Goal: Complete application form: Complete application form

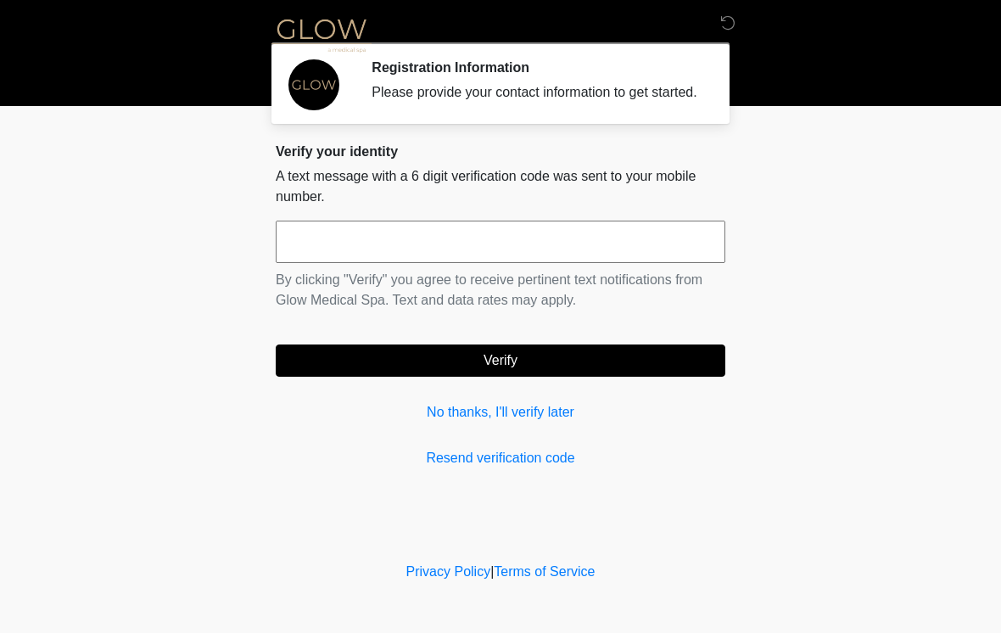
click at [684, 252] on input "text" at bounding box center [501, 242] width 450 height 42
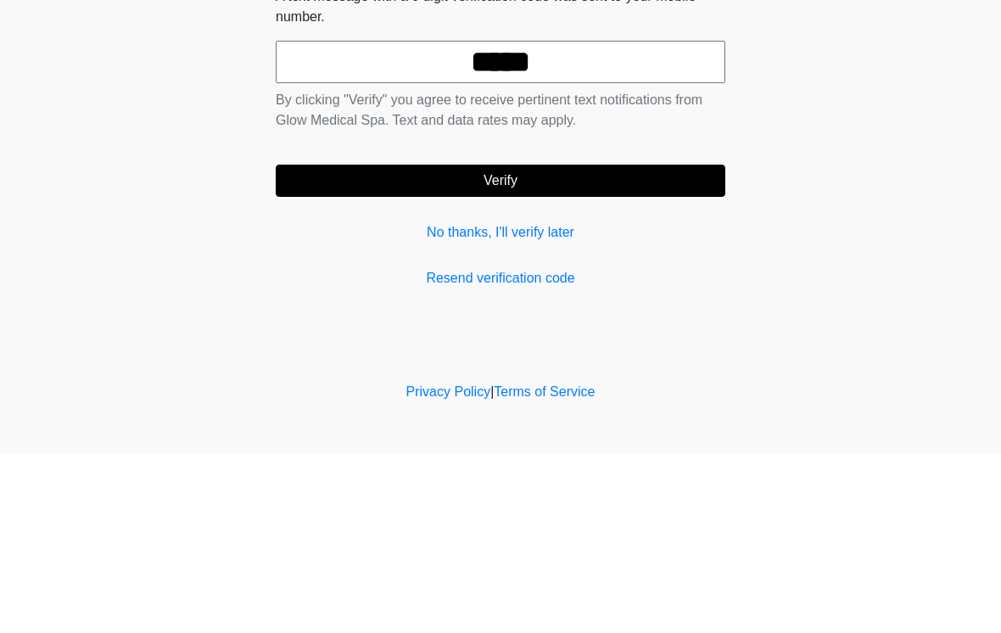
click at [642, 345] on button "Verify" at bounding box center [501, 361] width 450 height 32
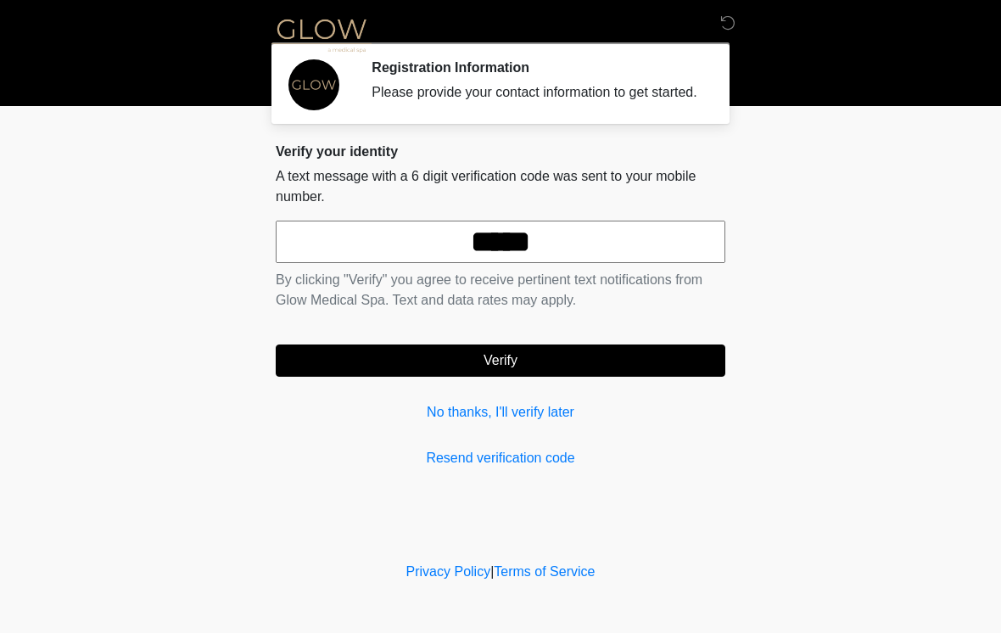
click at [612, 255] on input "*****" at bounding box center [501, 242] width 450 height 42
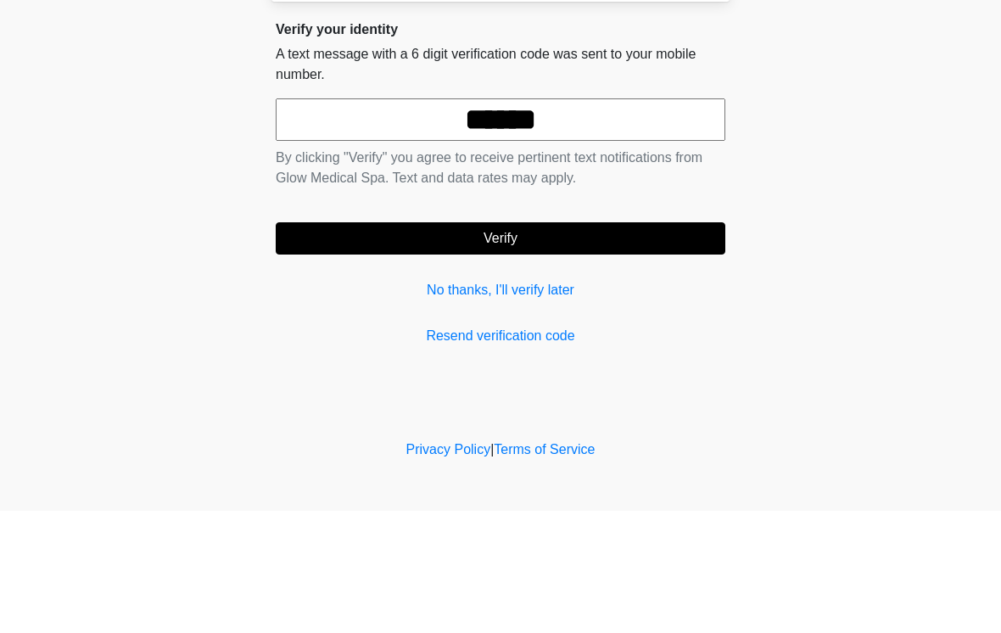
type input "******"
click at [657, 345] on button "Verify" at bounding box center [501, 361] width 450 height 32
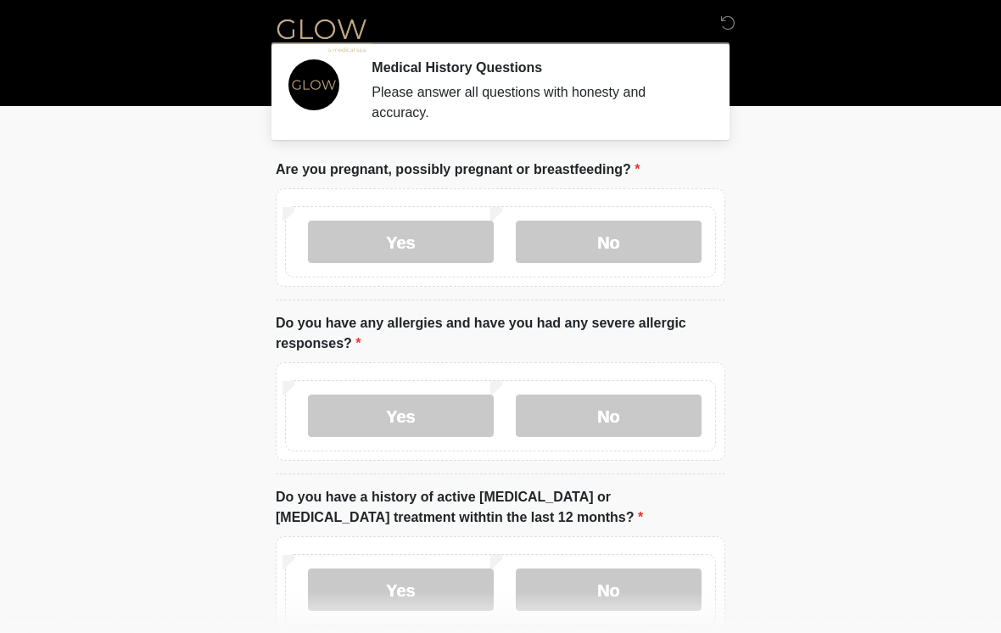
click at [648, 241] on label "No" at bounding box center [609, 242] width 186 height 42
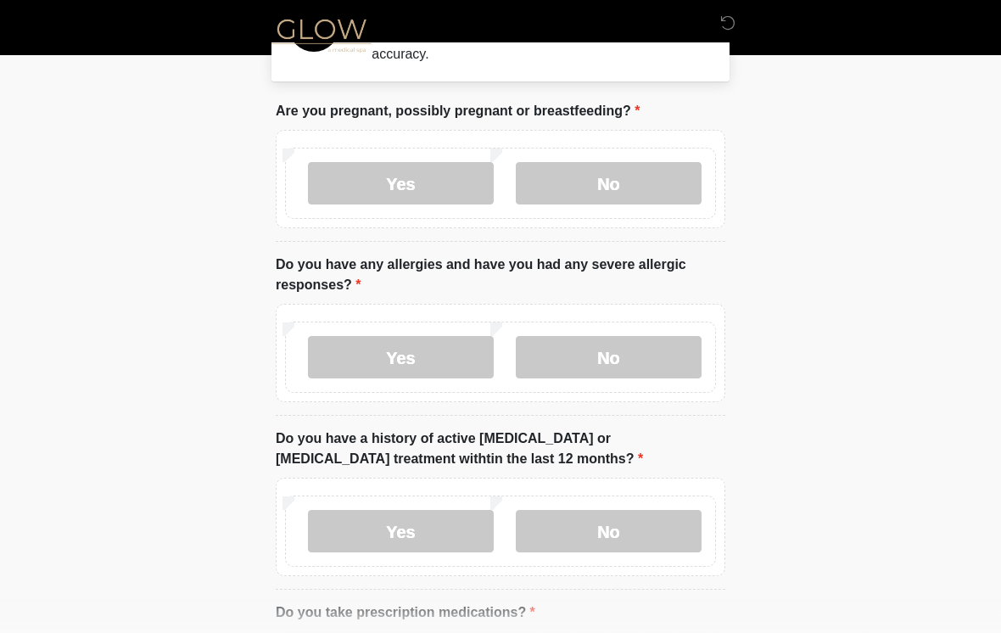
scroll to position [65, 0]
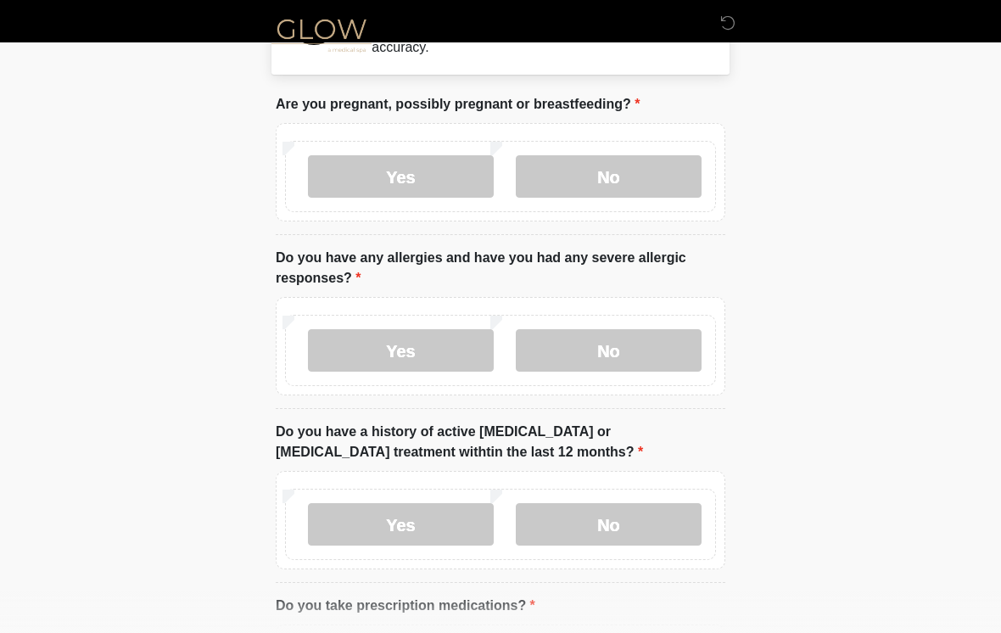
click at [663, 338] on label "No" at bounding box center [609, 350] width 186 height 42
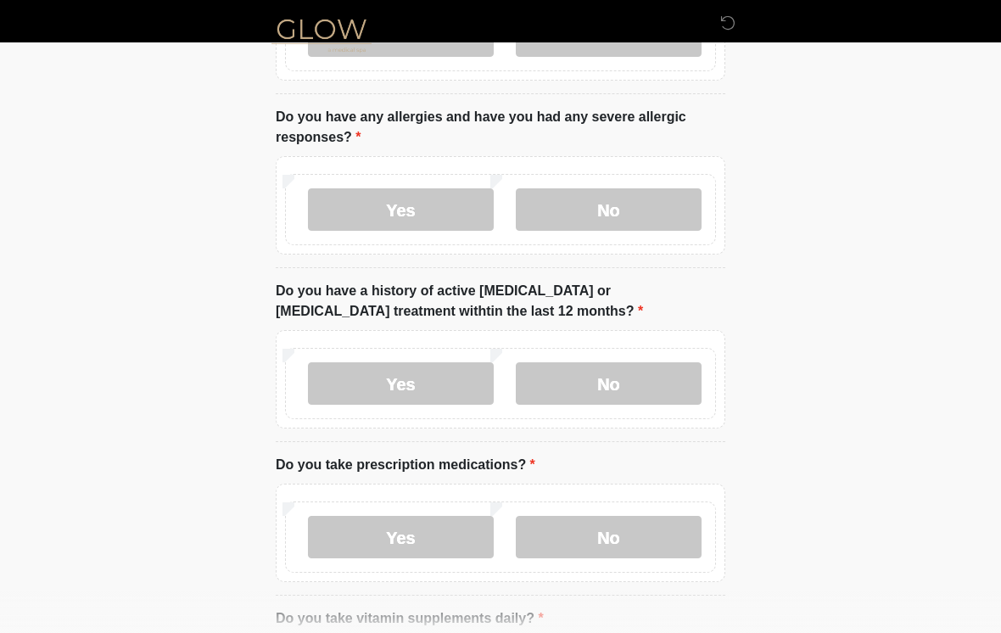
scroll to position [234, 0]
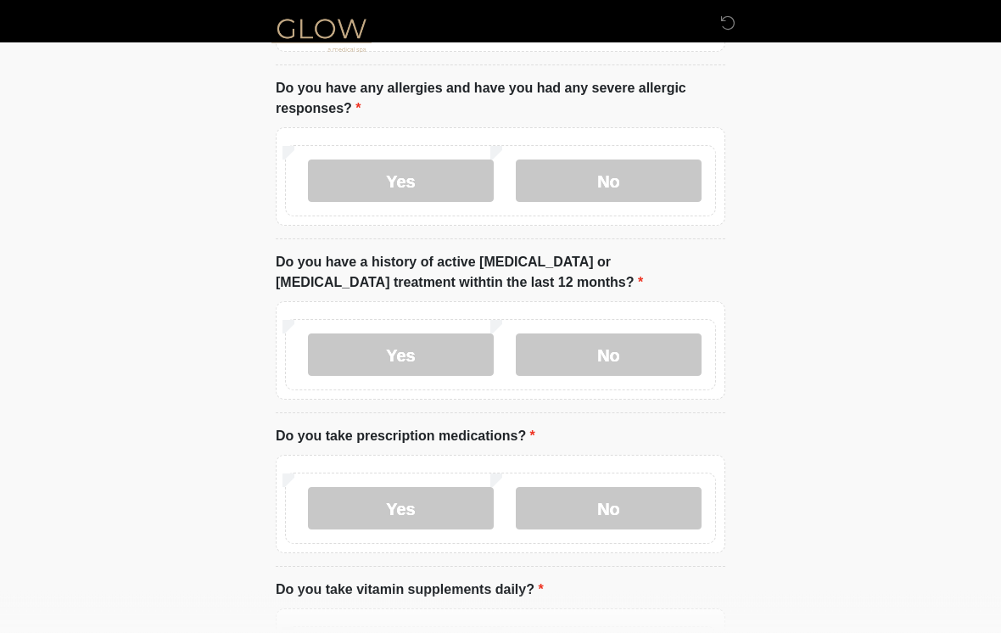
click at [659, 359] on label "No" at bounding box center [609, 355] width 186 height 42
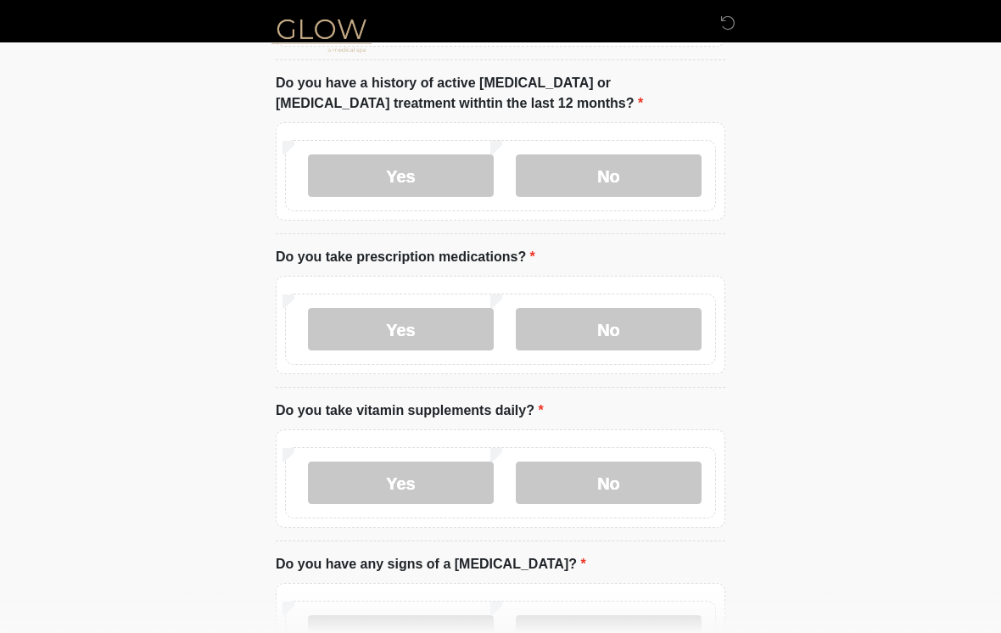
scroll to position [417, 0]
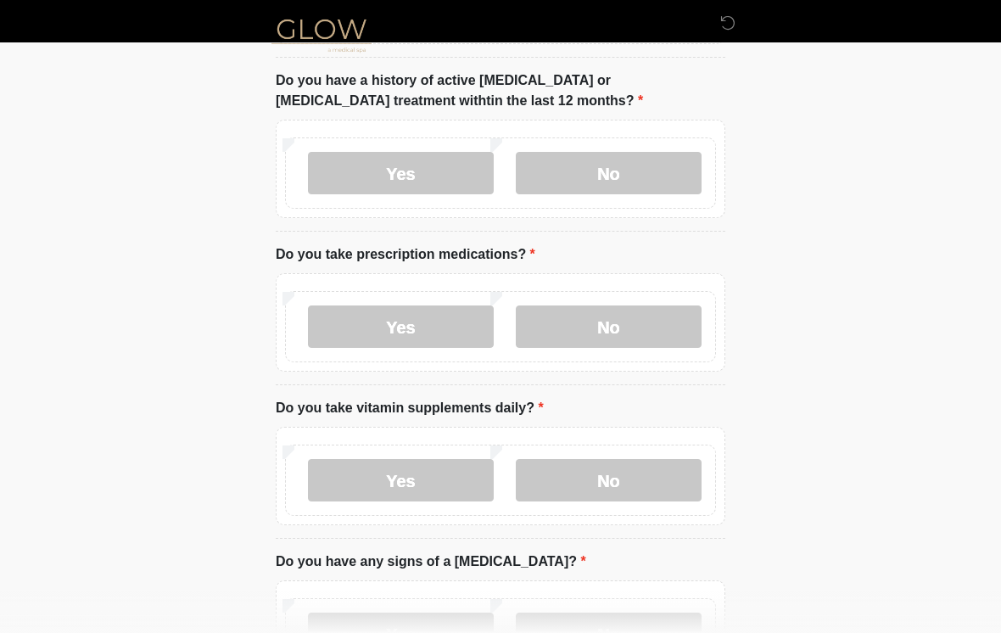
click at [679, 320] on label "No" at bounding box center [609, 327] width 186 height 42
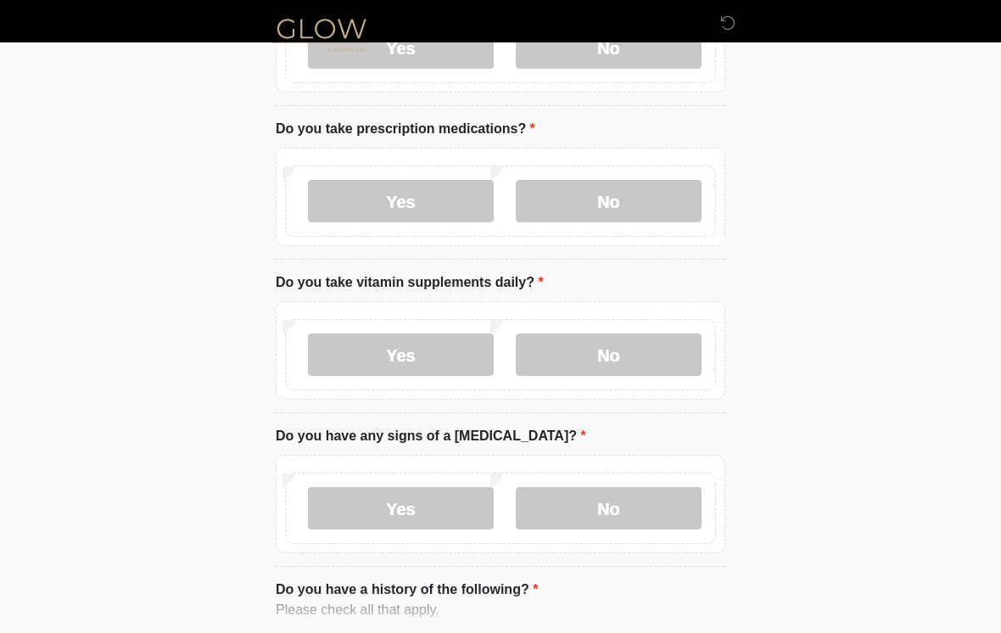
scroll to position [541, 0]
click at [453, 208] on label "Yes" at bounding box center [401, 202] width 186 height 42
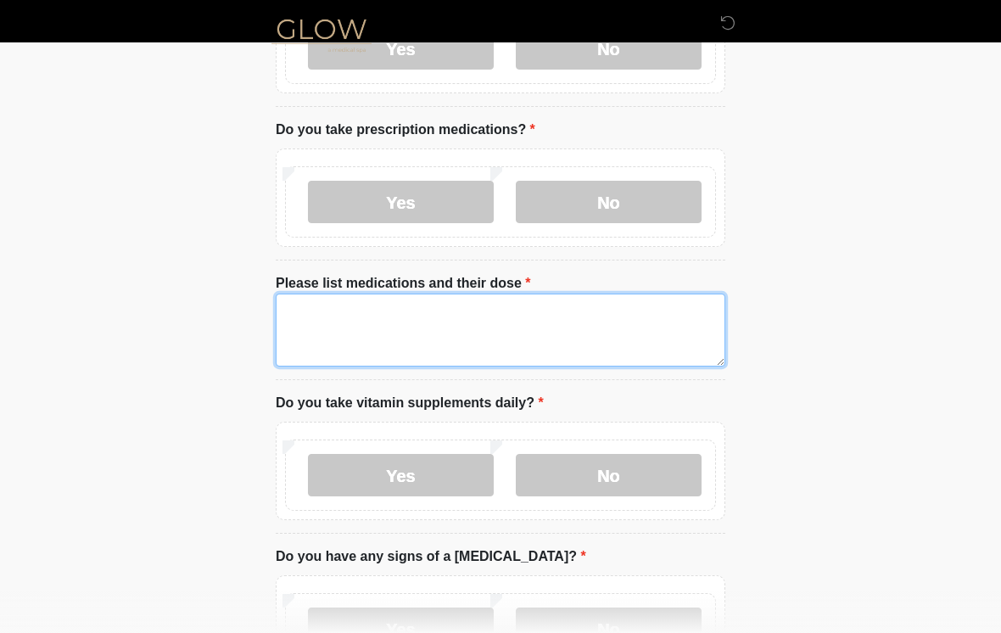
click at [619, 328] on textarea "Please list medications and their dose" at bounding box center [501, 330] width 450 height 73
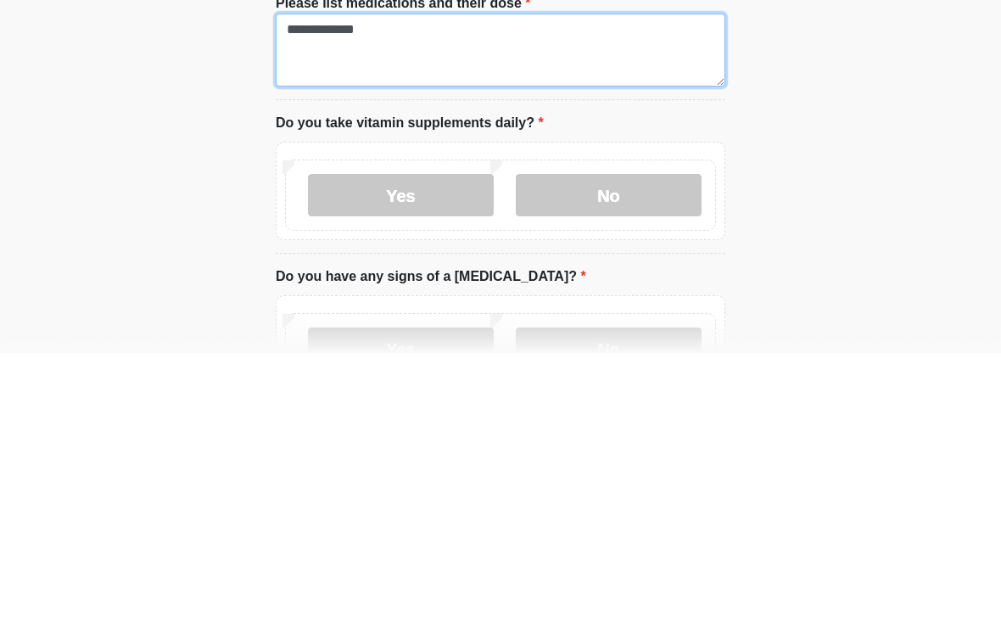
type textarea "**********"
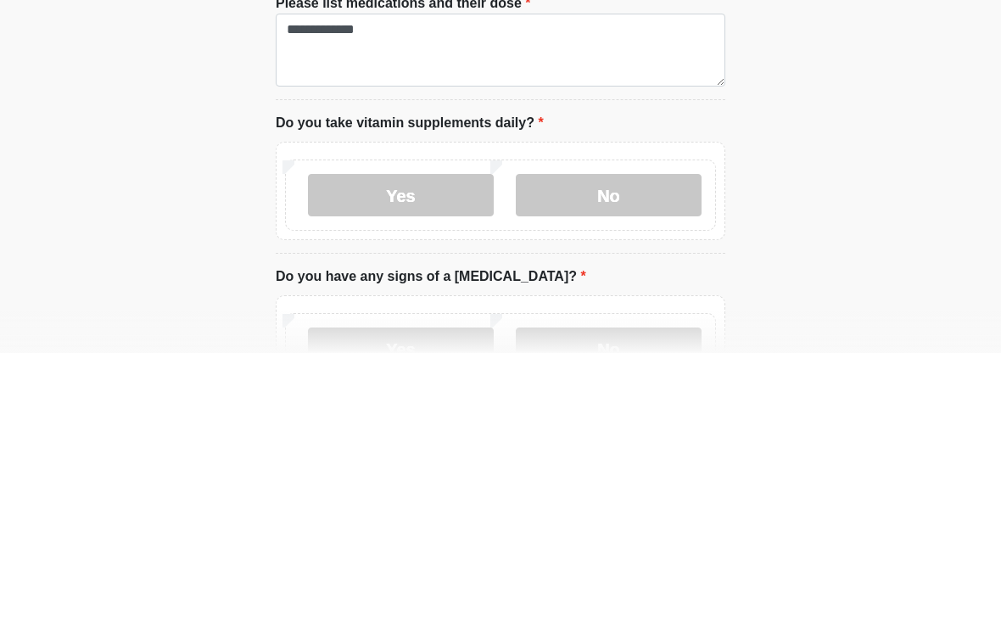
click at [611, 454] on label "No" at bounding box center [609, 475] width 186 height 42
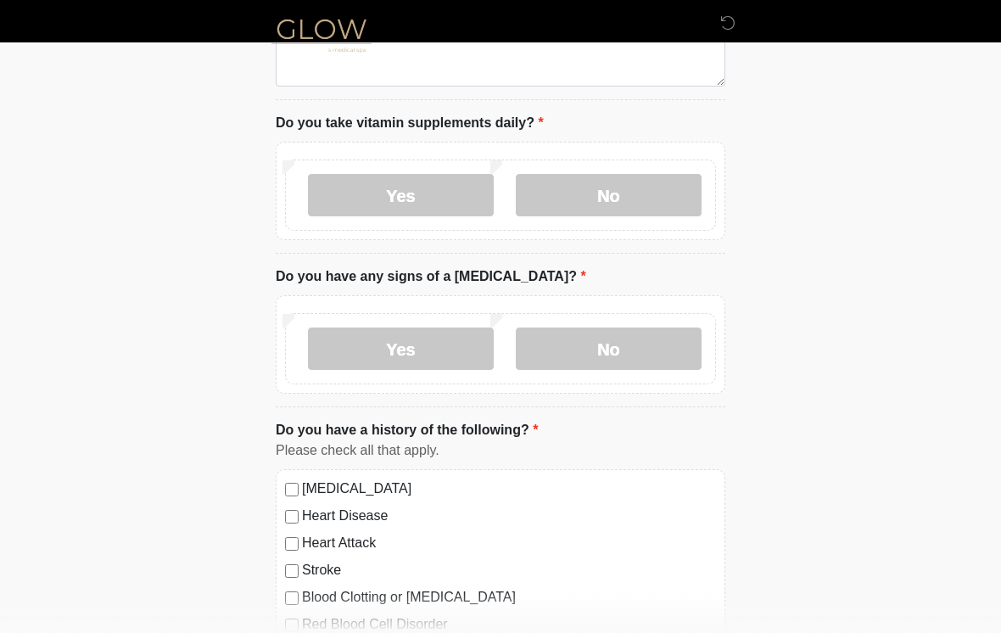
click at [624, 345] on label "No" at bounding box center [609, 349] width 186 height 42
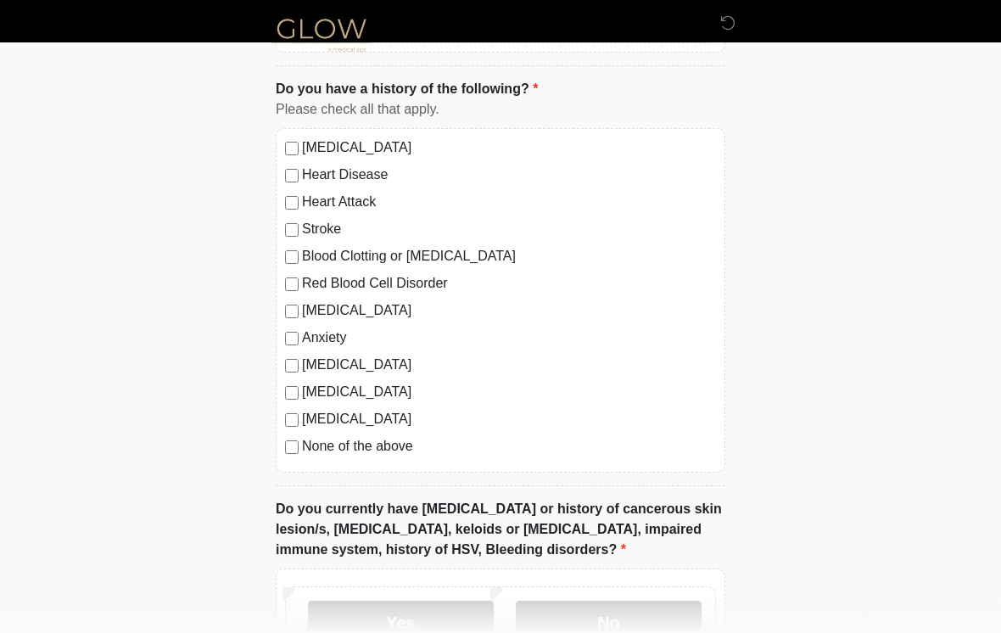
scroll to position [1163, 0]
click at [395, 441] on label "None of the above" at bounding box center [509, 446] width 414 height 20
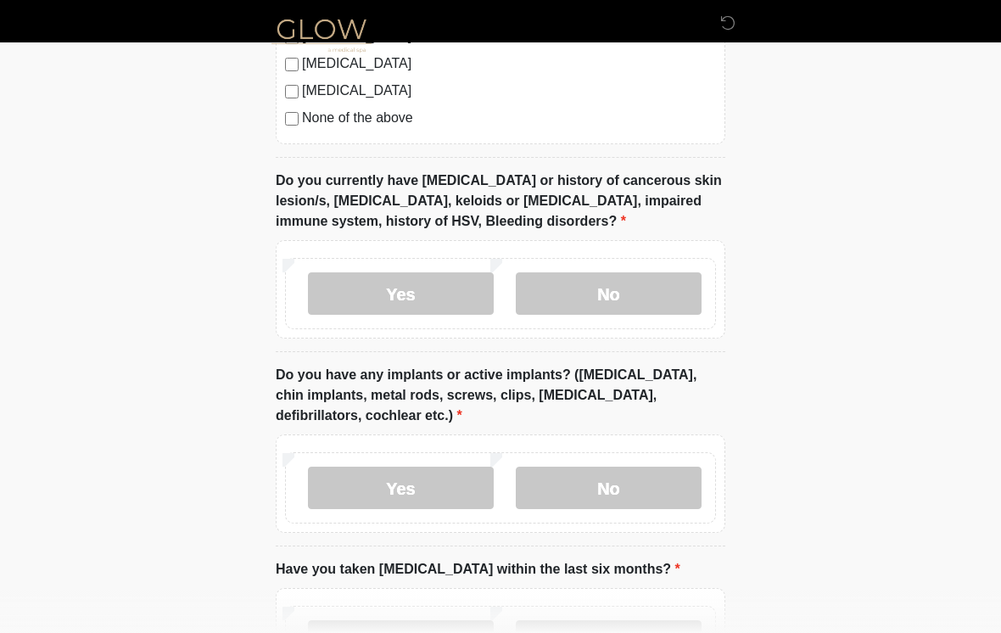
click at [659, 283] on label "No" at bounding box center [609, 293] width 186 height 42
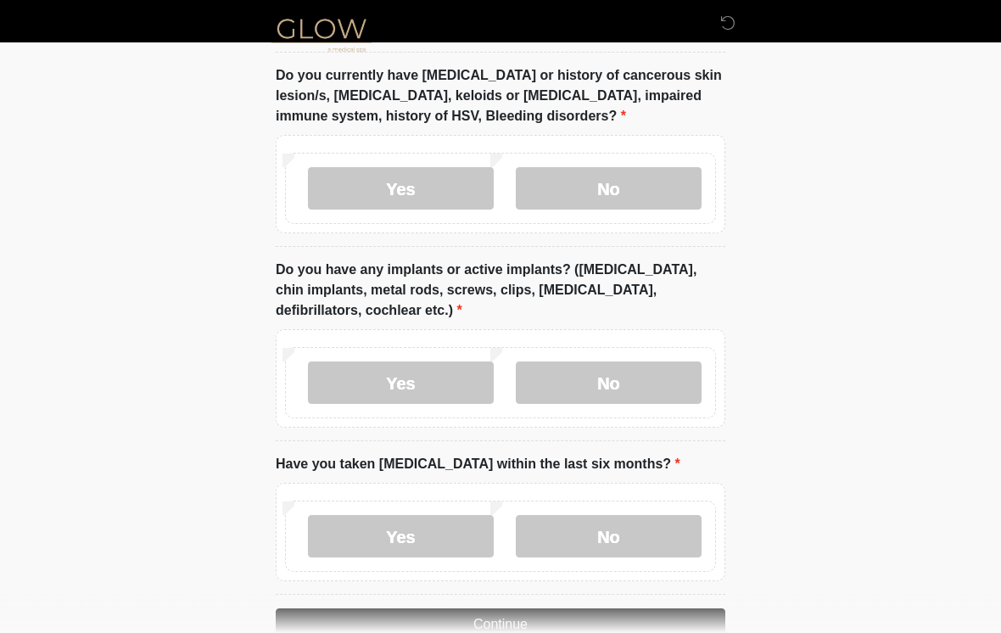
scroll to position [1596, 0]
click at [657, 378] on label "No" at bounding box center [609, 383] width 186 height 42
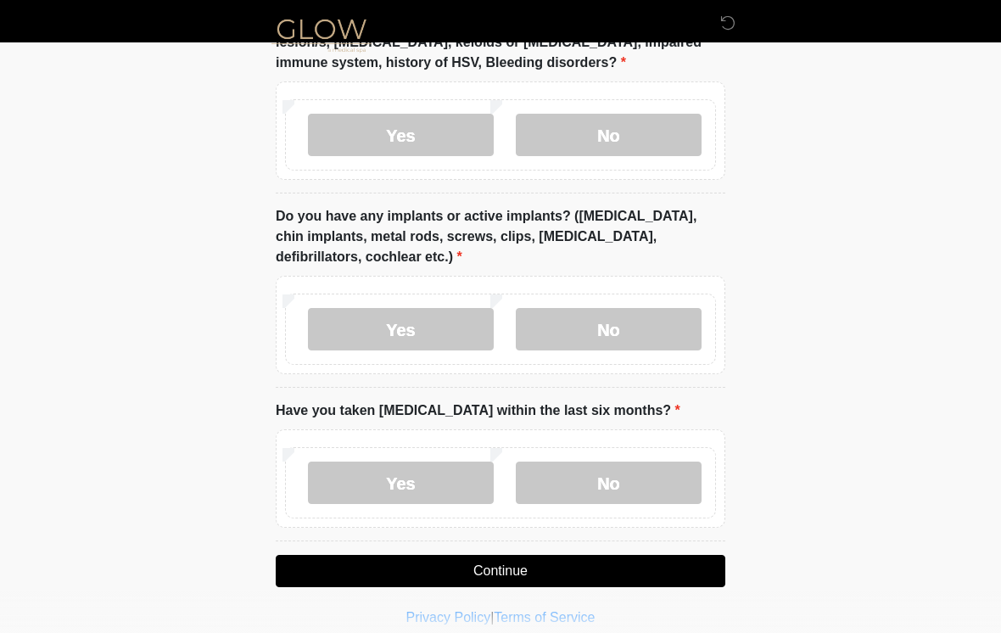
scroll to position [1665, 0]
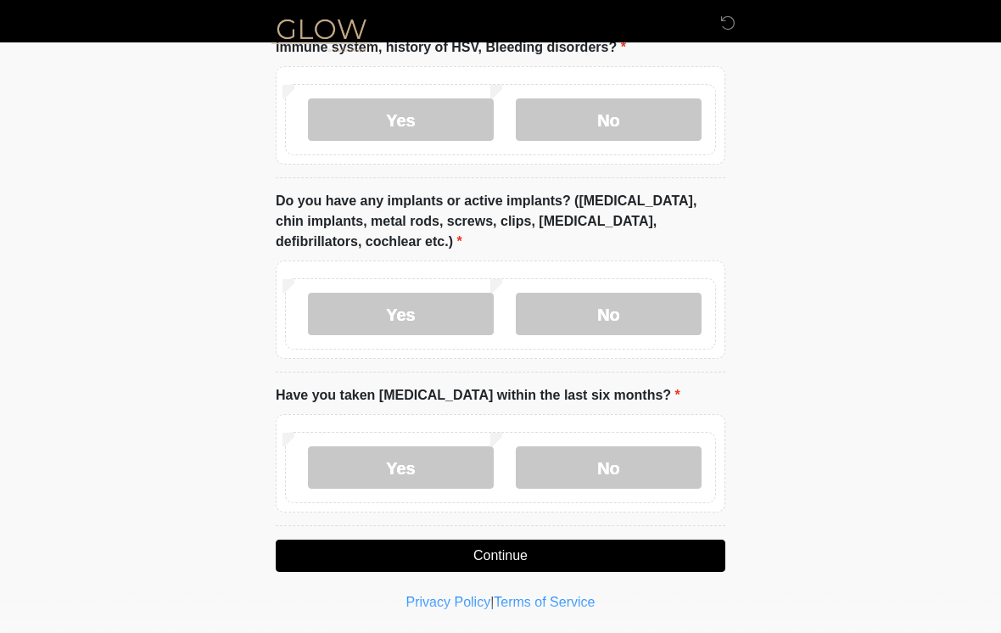
click at [661, 467] on label "No" at bounding box center [609, 467] width 186 height 42
click at [644, 553] on button "Continue" at bounding box center [501, 556] width 450 height 32
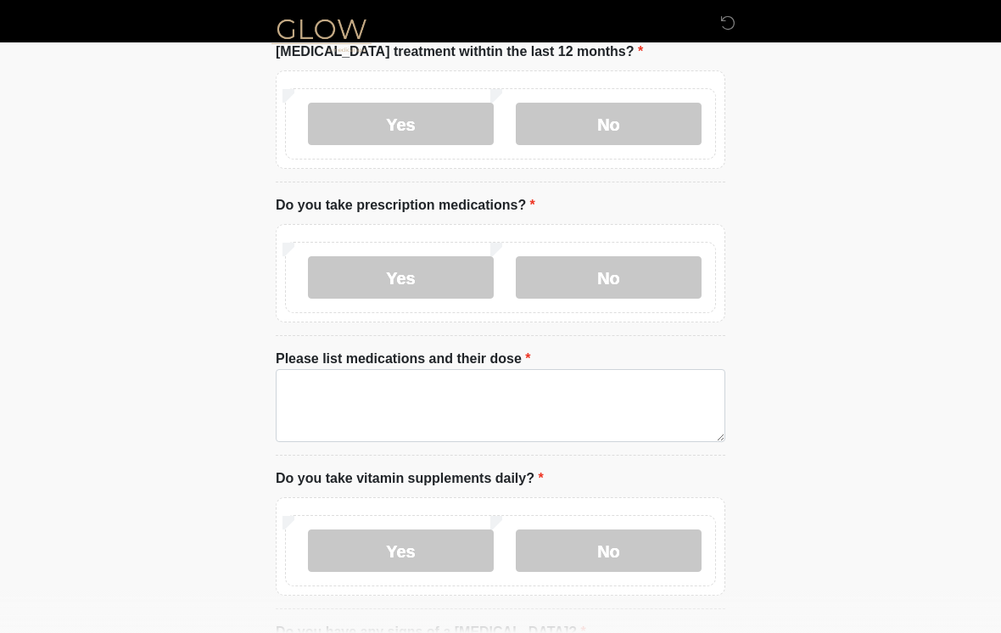
scroll to position [0, 0]
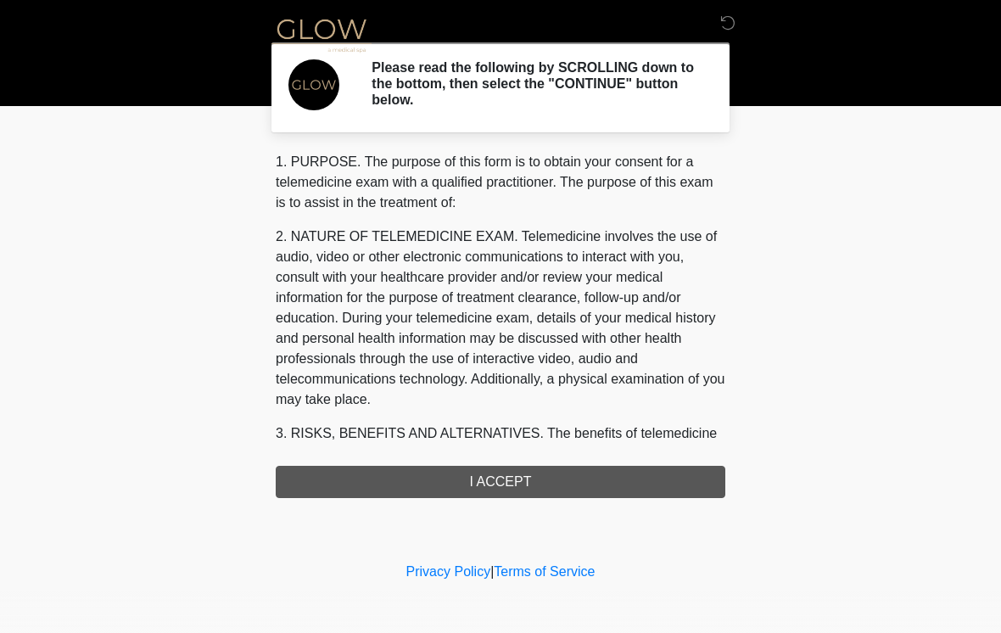
click at [650, 469] on div "1. PURPOSE. The purpose of this form is to obtain your consent for a telemedici…" at bounding box center [501, 325] width 450 height 346
click at [546, 476] on div "1. PURPOSE. The purpose of this form is to obtain your consent for a telemedici…" at bounding box center [501, 325] width 450 height 346
click at [515, 485] on div "1. PURPOSE. The purpose of this form is to obtain your consent for a telemedici…" at bounding box center [501, 325] width 450 height 346
click at [508, 480] on div "1. PURPOSE. The purpose of this form is to obtain your consent for a telemedici…" at bounding box center [501, 325] width 450 height 346
click at [591, 353] on p "2. NATURE OF TELEMEDICINE EXAM. Telemedicine involves the use of audio, video o…" at bounding box center [501, 318] width 450 height 183
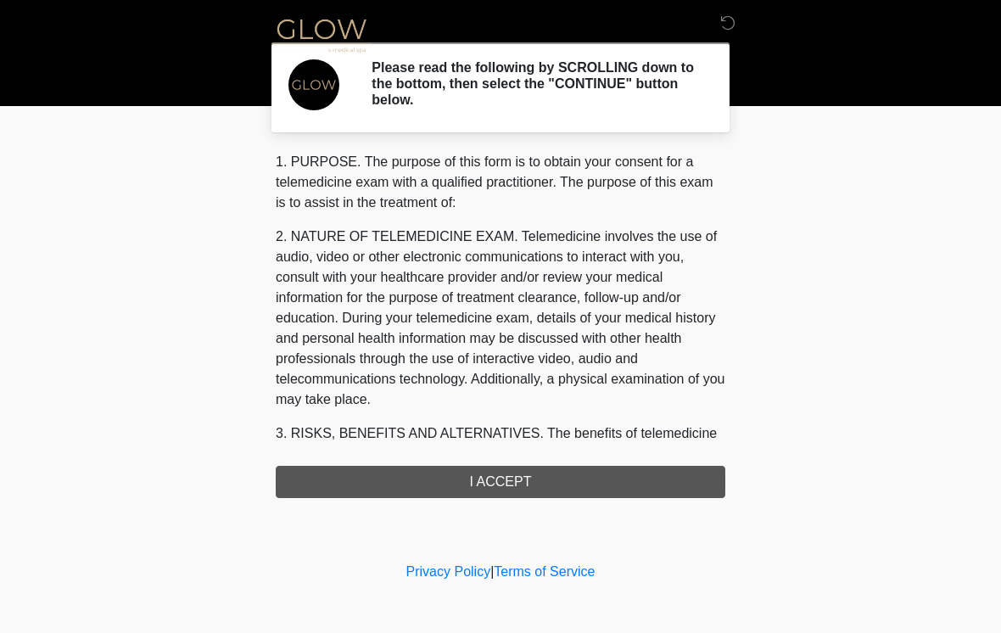
click at [631, 251] on p "2. NATURE OF TELEMEDICINE EXAM. Telemedicine involves the use of audio, video o…" at bounding box center [501, 318] width 450 height 183
click at [558, 575] on link "Terms of Service" at bounding box center [544, 571] width 101 height 14
click at [609, 472] on div "1. PURPOSE. The purpose of this form is to obtain your consent for a telemedici…" at bounding box center [501, 325] width 450 height 346
click at [438, 575] on link "Privacy Policy" at bounding box center [449, 571] width 85 height 14
click at [541, 480] on div "1. PURPOSE. The purpose of this form is to obtain your consent for a telemedici…" at bounding box center [501, 325] width 450 height 346
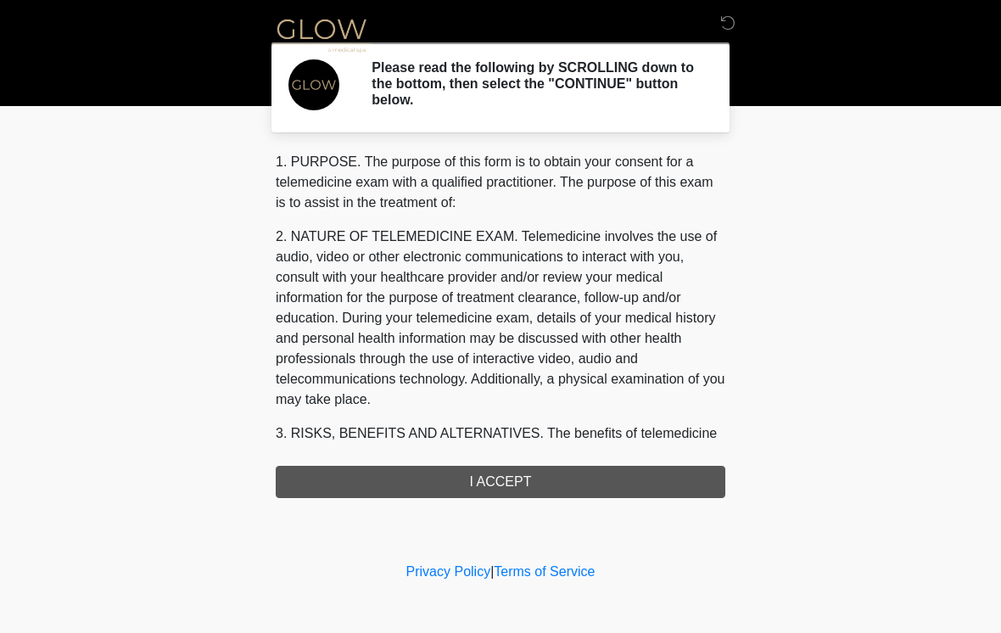
click at [453, 479] on div "1. PURPOSE. The purpose of this form is to obtain your consent for a telemedici…" at bounding box center [501, 325] width 450 height 346
click at [637, 350] on p "2. NATURE OF TELEMEDICINE EXAM. Telemedicine involves the use of audio, video o…" at bounding box center [501, 318] width 450 height 183
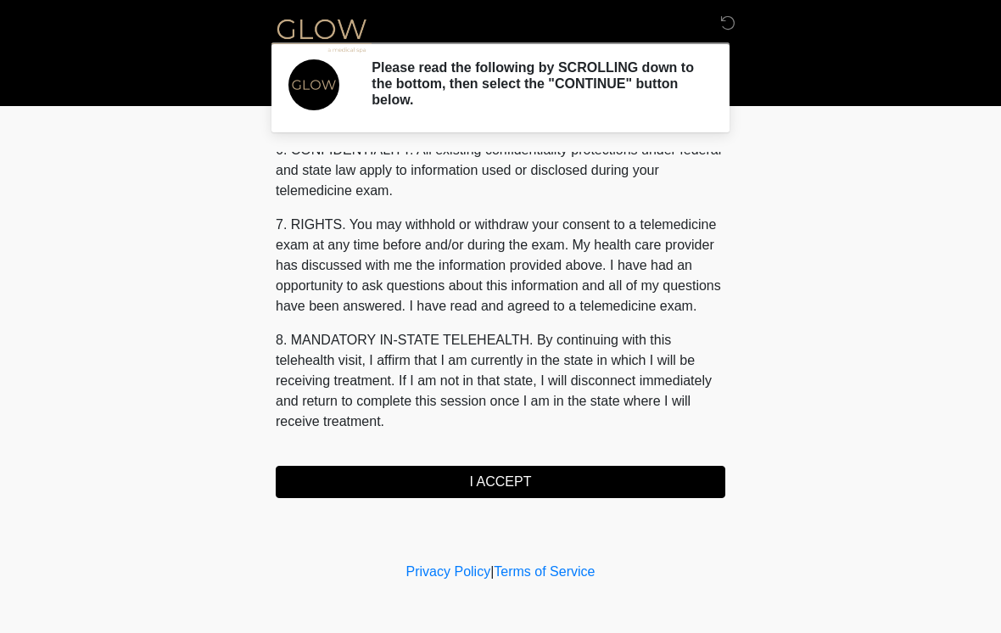
scroll to position [691, 0]
click at [527, 471] on button "I ACCEPT" at bounding box center [501, 482] width 450 height 32
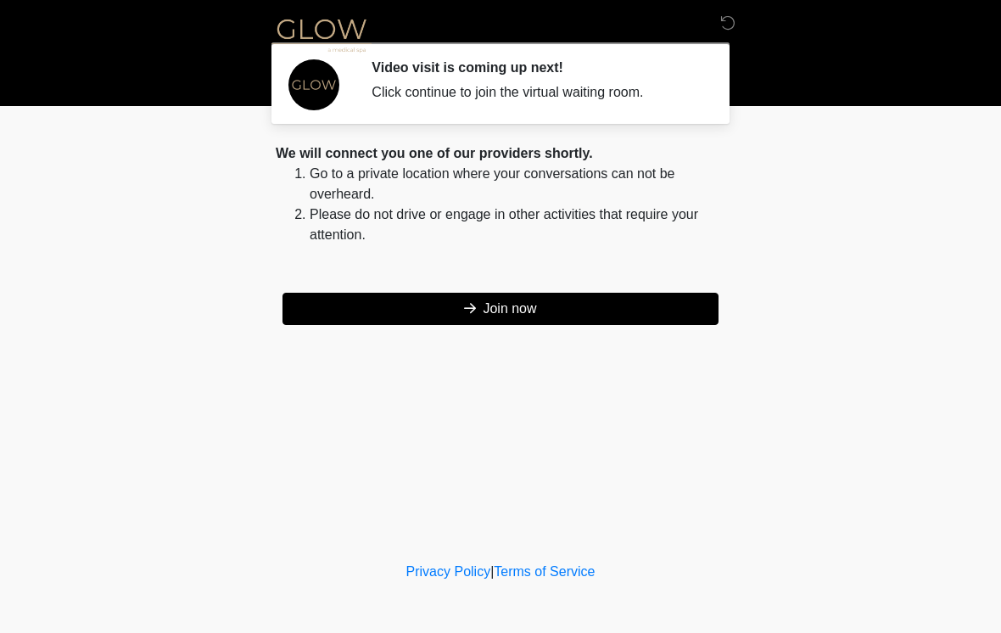
click at [579, 309] on button "Join now" at bounding box center [501, 309] width 436 height 32
